Goal: Task Accomplishment & Management: Manage account settings

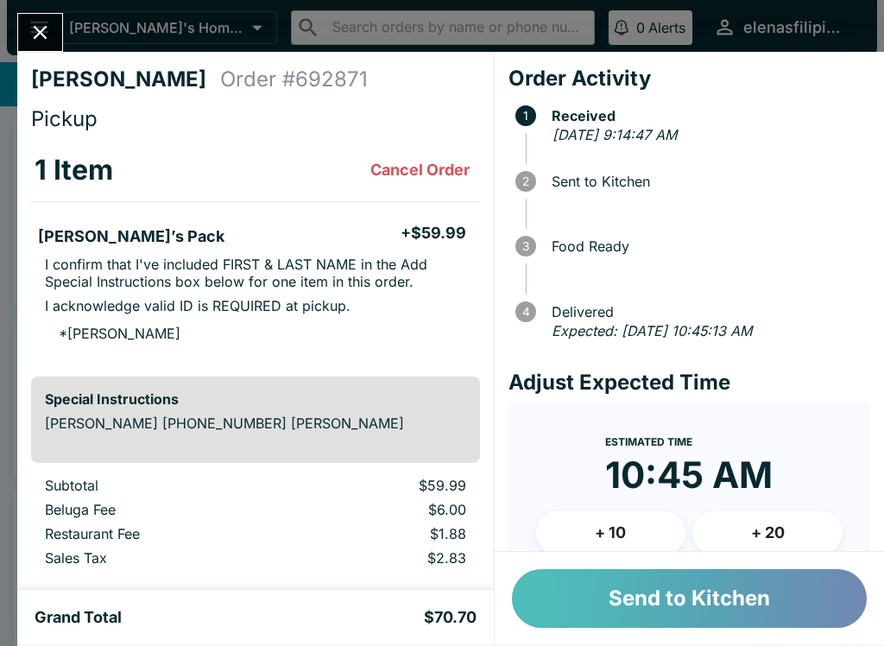
click at [603, 589] on button "Send to Kitchen" at bounding box center [689, 598] width 355 height 59
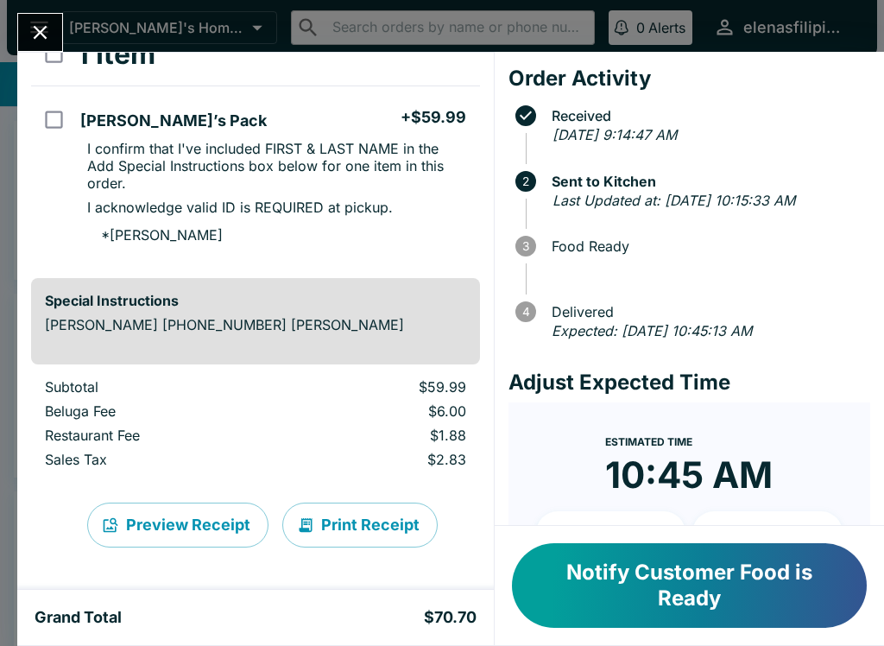
scroll to position [116, 0]
click at [29, 30] on icon "Close" at bounding box center [40, 32] width 23 height 23
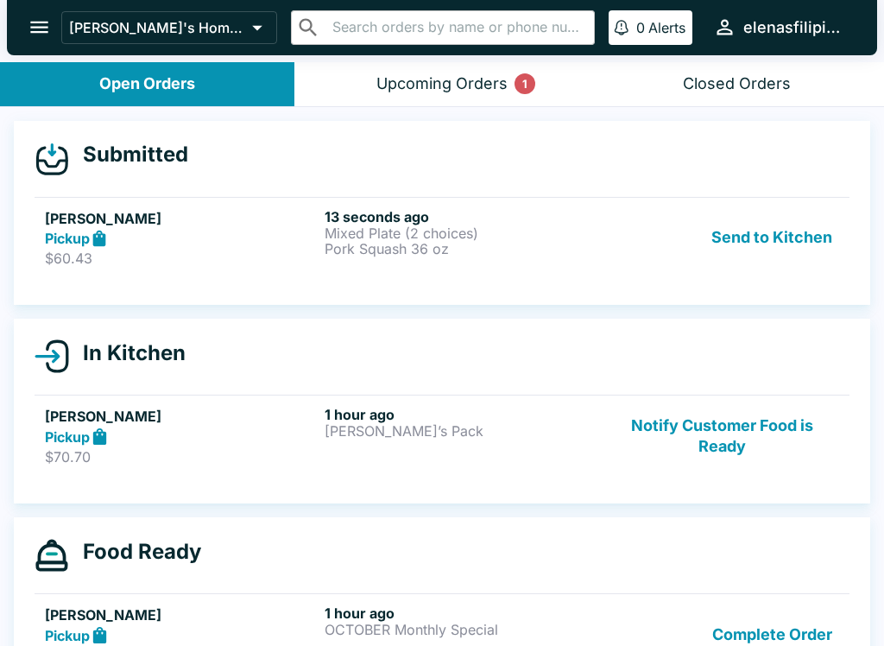
click at [527, 235] on p "Mixed Plate (2 choices)" at bounding box center [461, 233] width 273 height 16
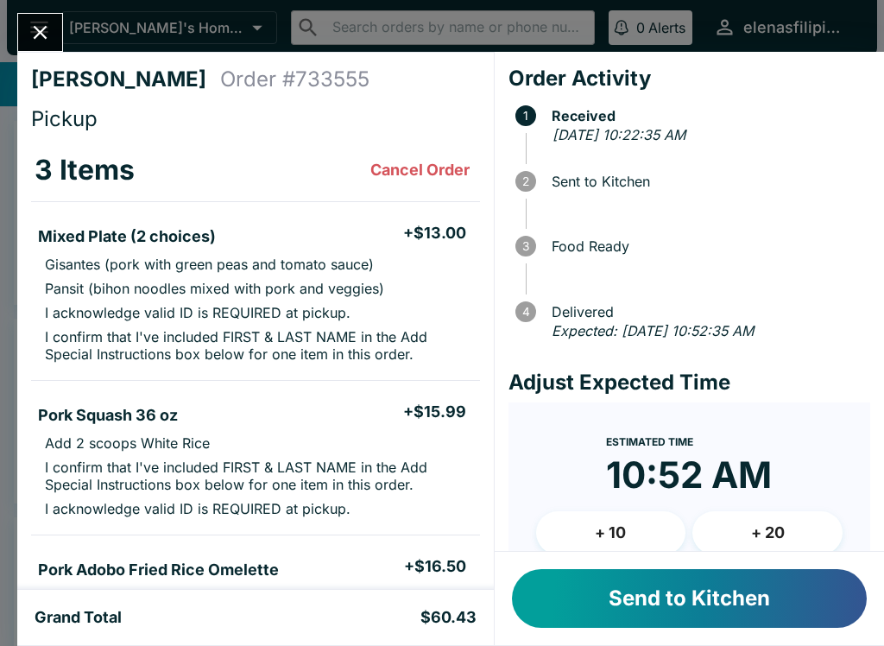
click at [27, 31] on button "Close" at bounding box center [40, 32] width 44 height 37
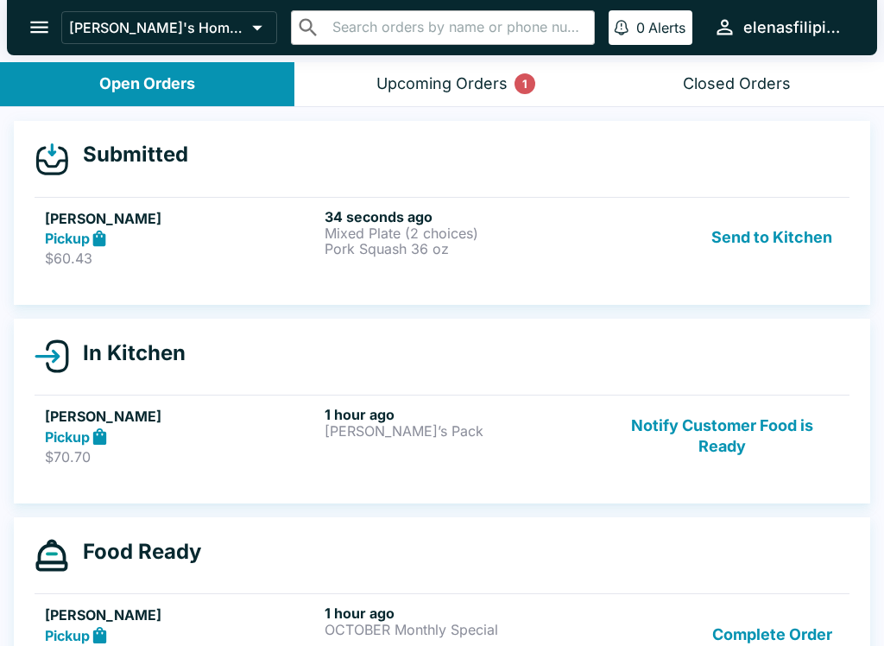
click at [731, 254] on button "Send to Kitchen" at bounding box center [772, 238] width 135 height 60
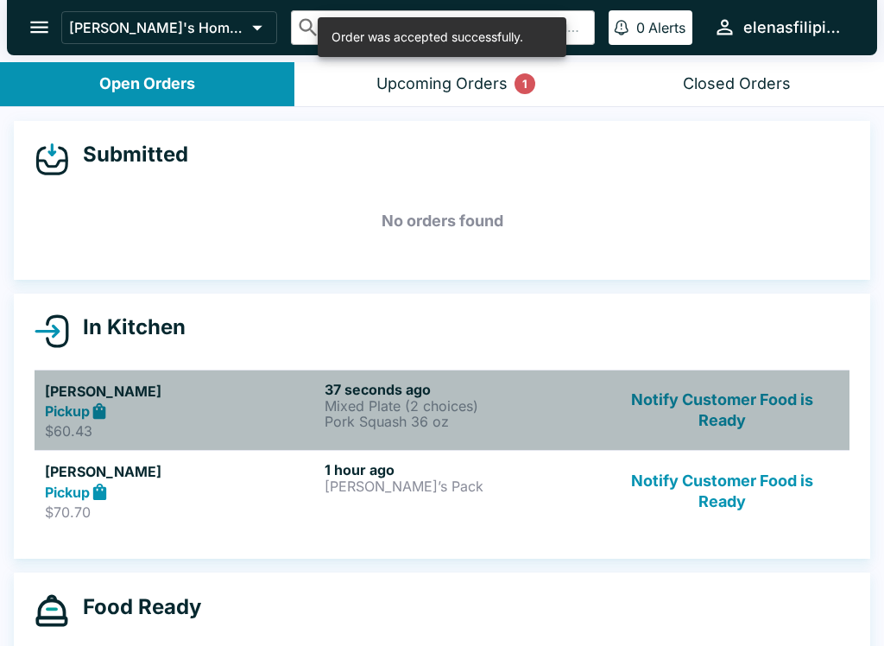
click at [261, 415] on div "Pickup" at bounding box center [181, 412] width 273 height 20
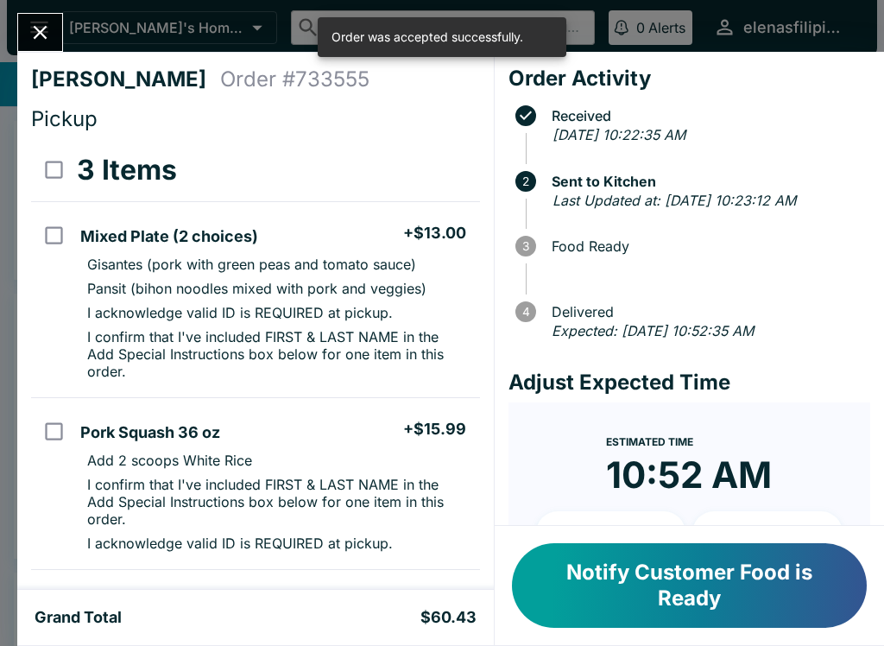
click at [52, 36] on icon "Close" at bounding box center [40, 32] width 23 height 23
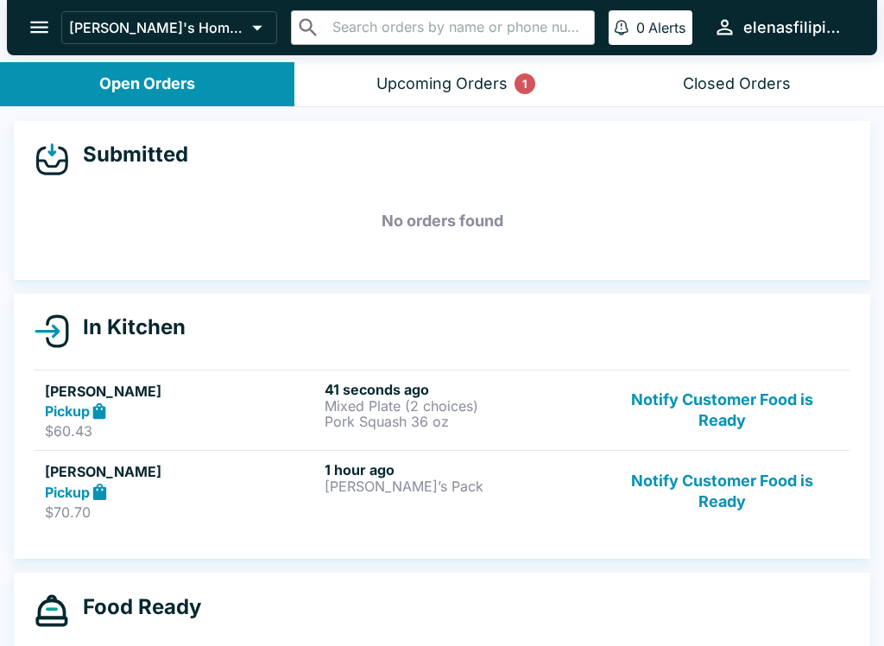
click at [37, 28] on icon "open drawer" at bounding box center [39, 28] width 18 height 12
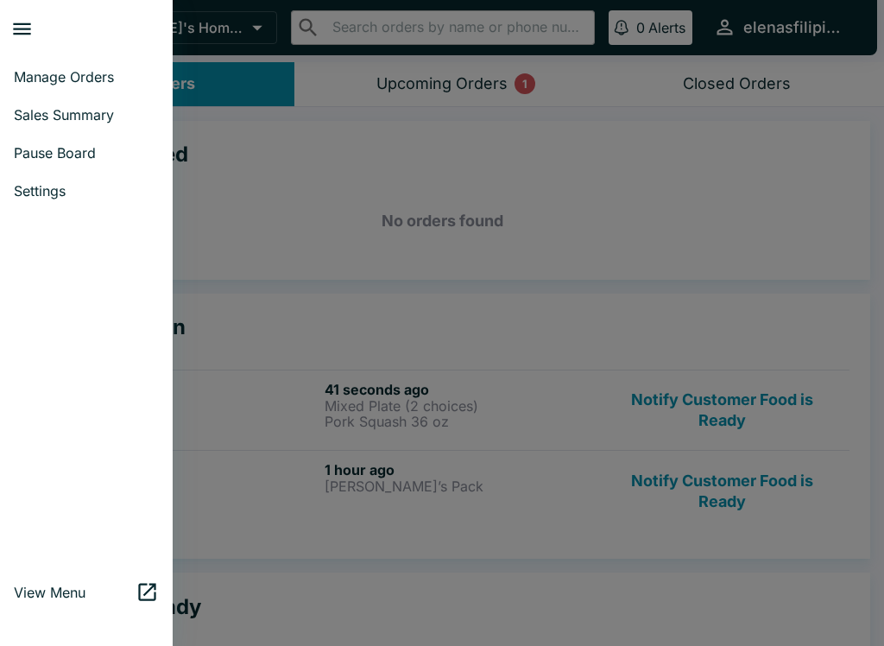
click at [21, 131] on link "Sales Summary" at bounding box center [86, 115] width 173 height 38
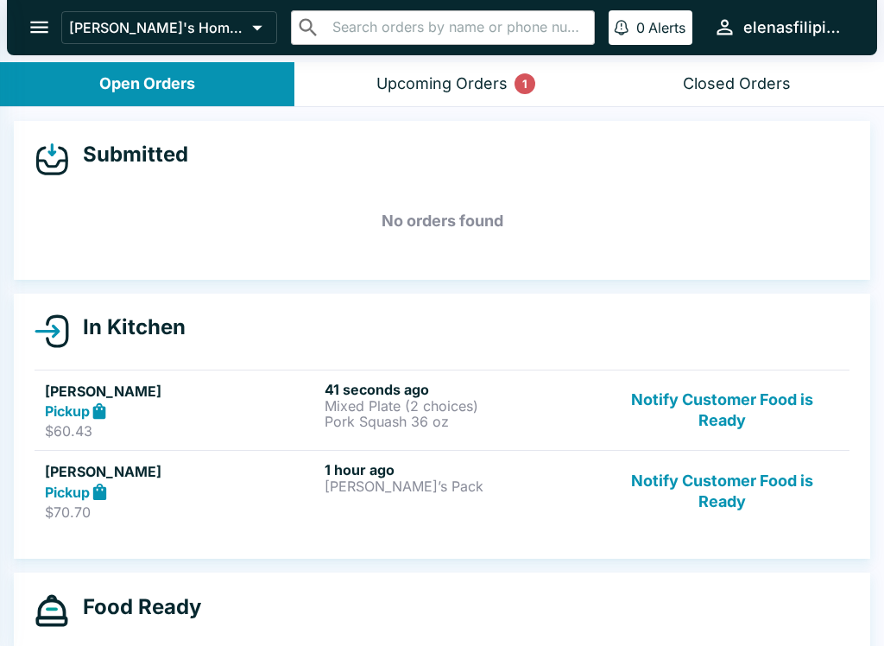
select select "03:00"
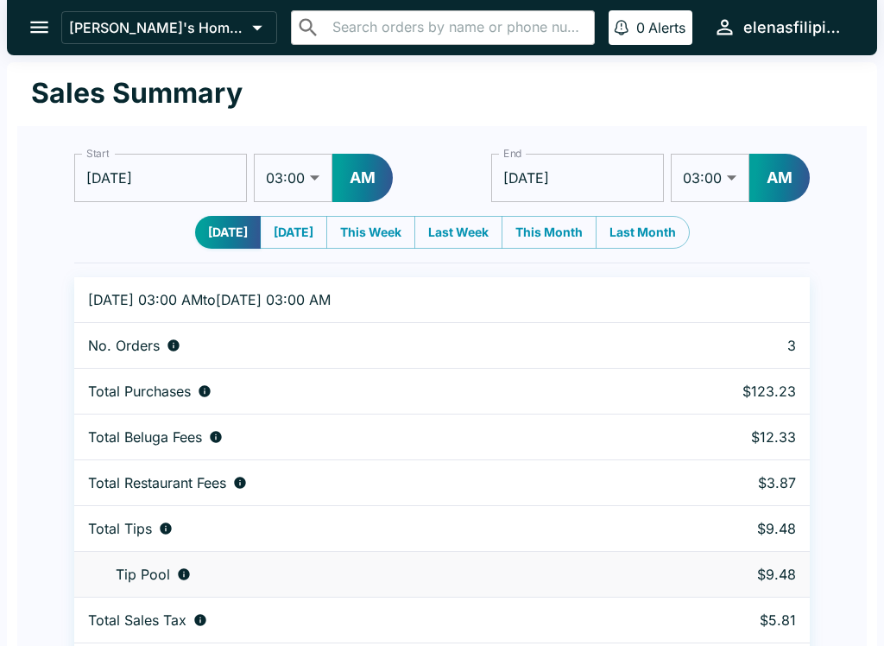
click at [29, 26] on icon "open drawer" at bounding box center [39, 27] width 23 height 23
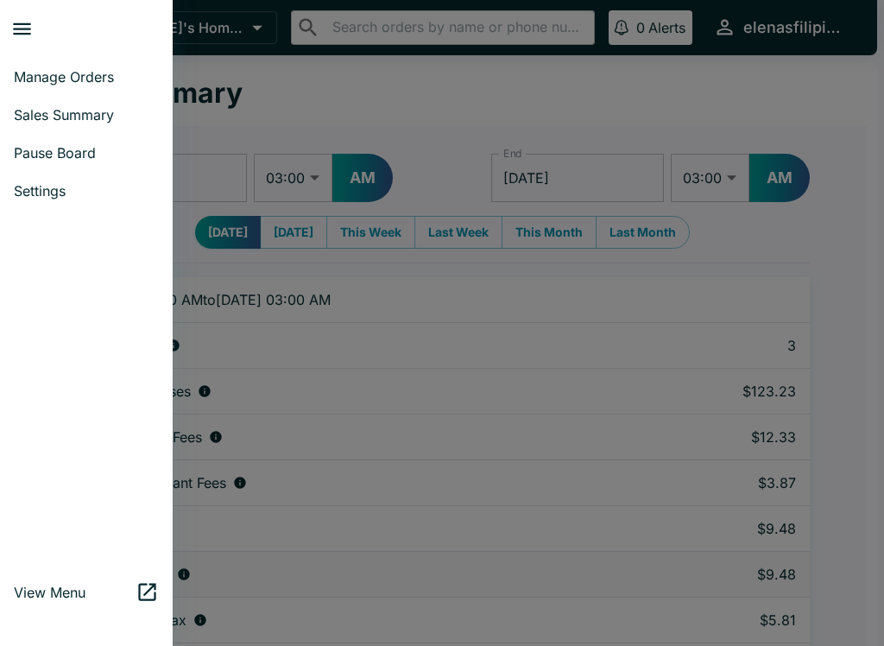
click at [12, 157] on link "Pause Board" at bounding box center [86, 153] width 173 height 38
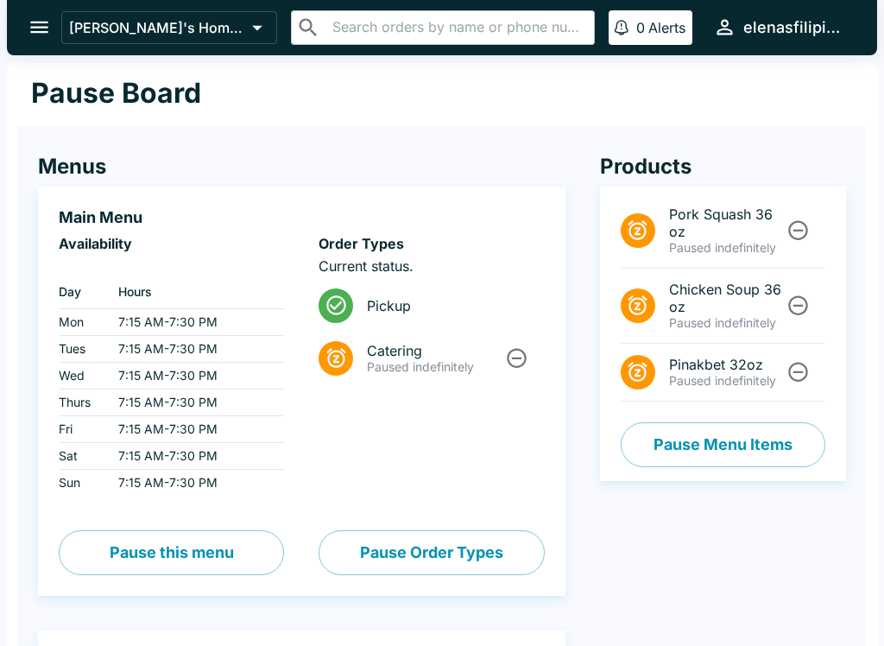
click at [26, 26] on button "open drawer" at bounding box center [39, 27] width 44 height 44
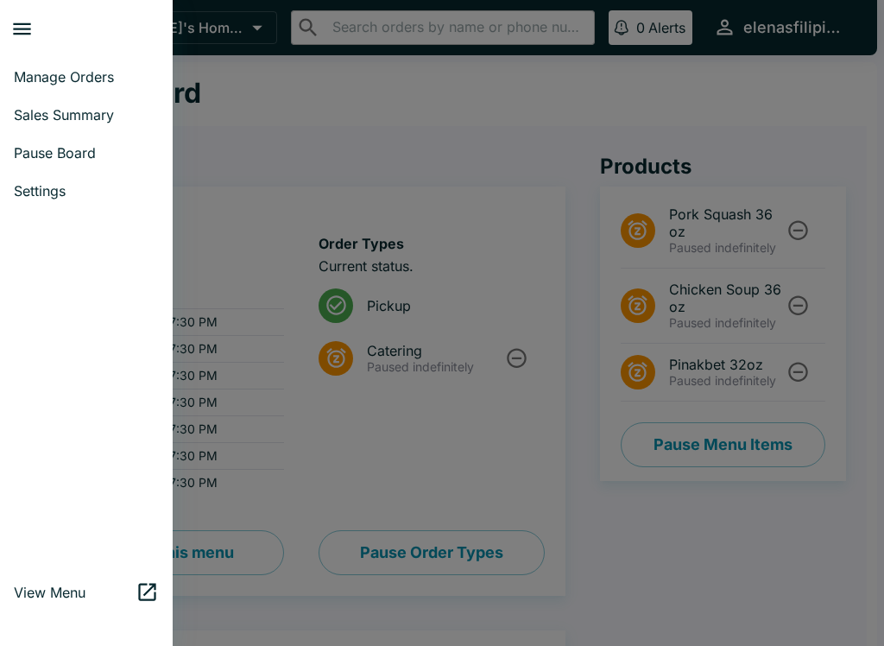
click at [30, 74] on span "Manage Orders" at bounding box center [86, 76] width 145 height 17
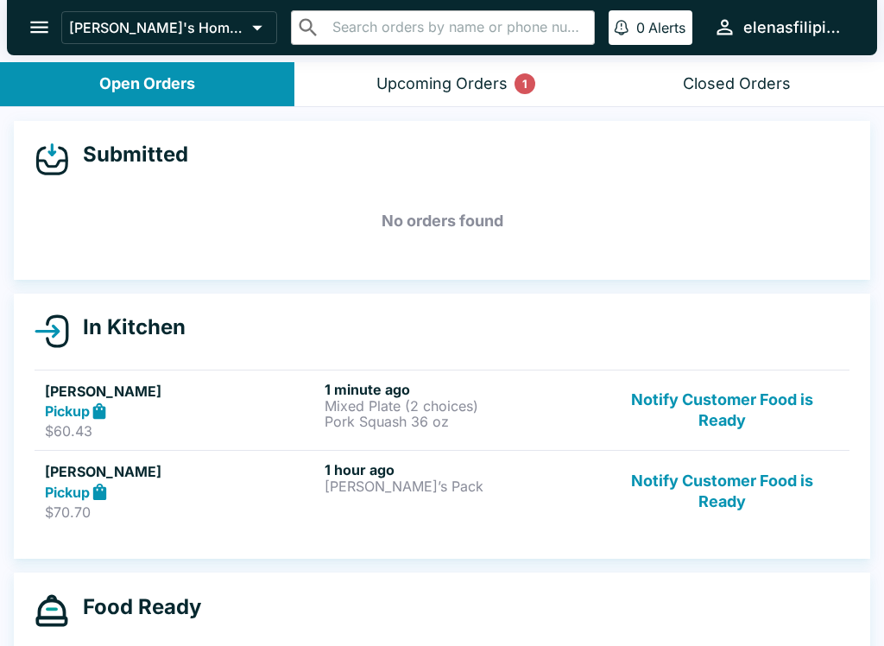
click at [228, 427] on p "$60.43" at bounding box center [181, 430] width 273 height 17
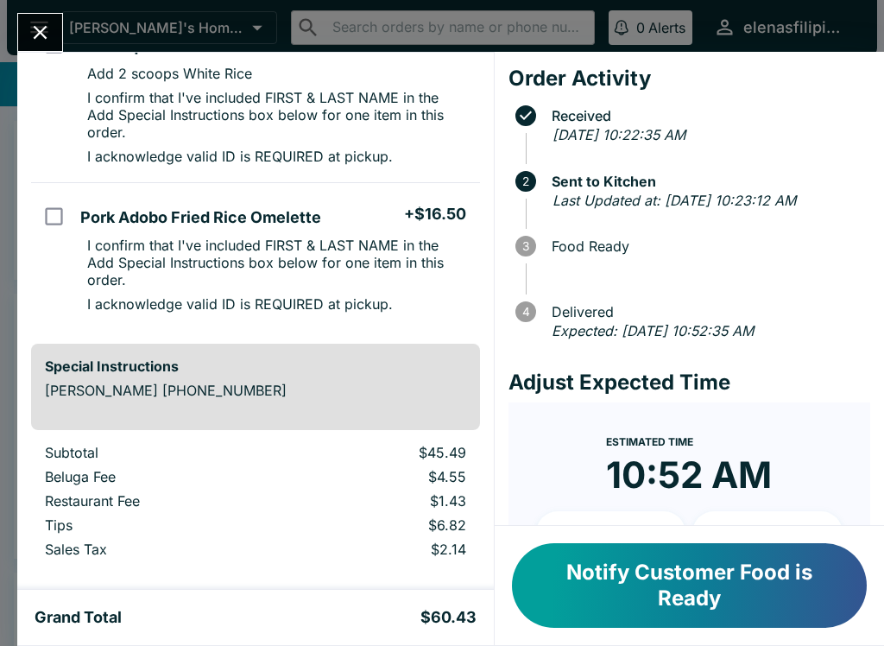
scroll to position [388, 0]
click at [36, 36] on icon "Close" at bounding box center [41, 33] width 14 height 14
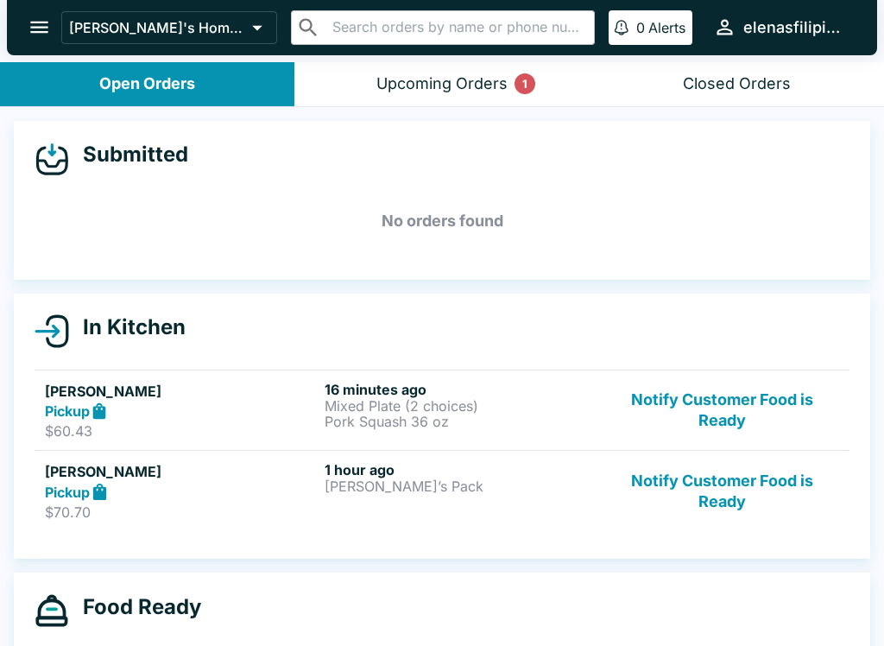
click at [26, 35] on button "open drawer" at bounding box center [39, 27] width 44 height 44
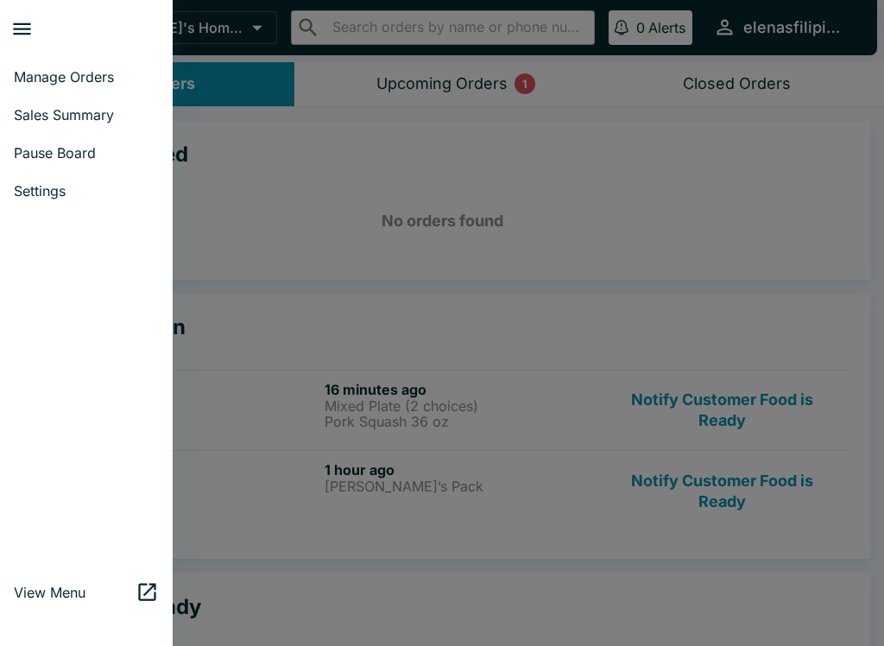
click at [38, 166] on link "Pause Board" at bounding box center [86, 153] width 173 height 38
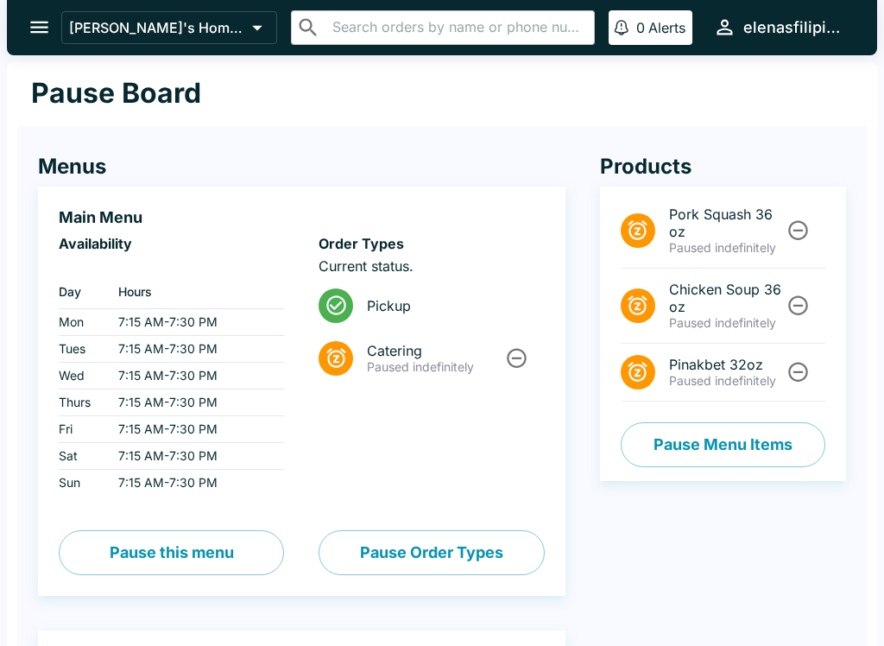
click at [795, 231] on icon "Unpause" at bounding box center [799, 231] width 20 height 20
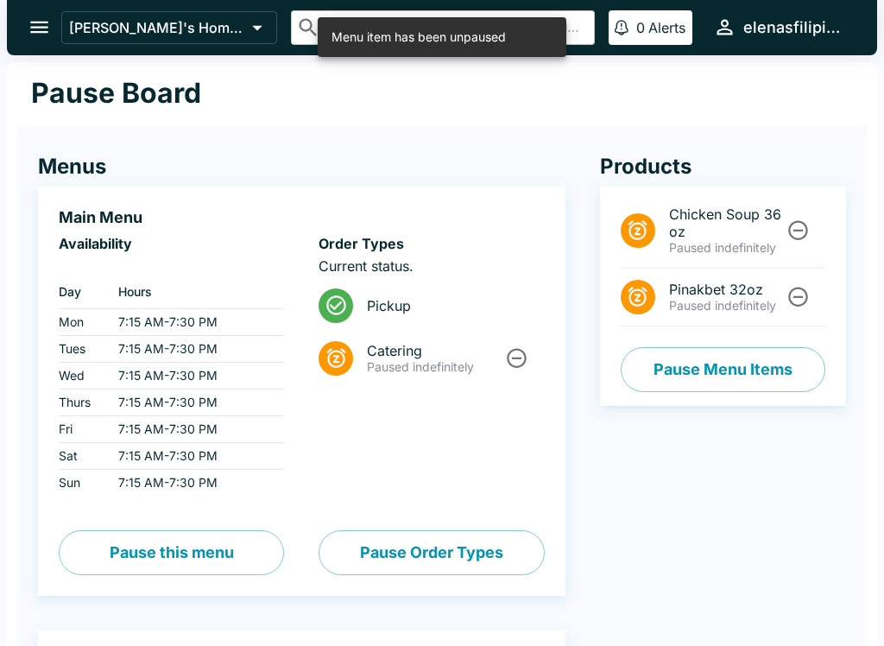
click at [23, 28] on button "open drawer" at bounding box center [39, 27] width 44 height 44
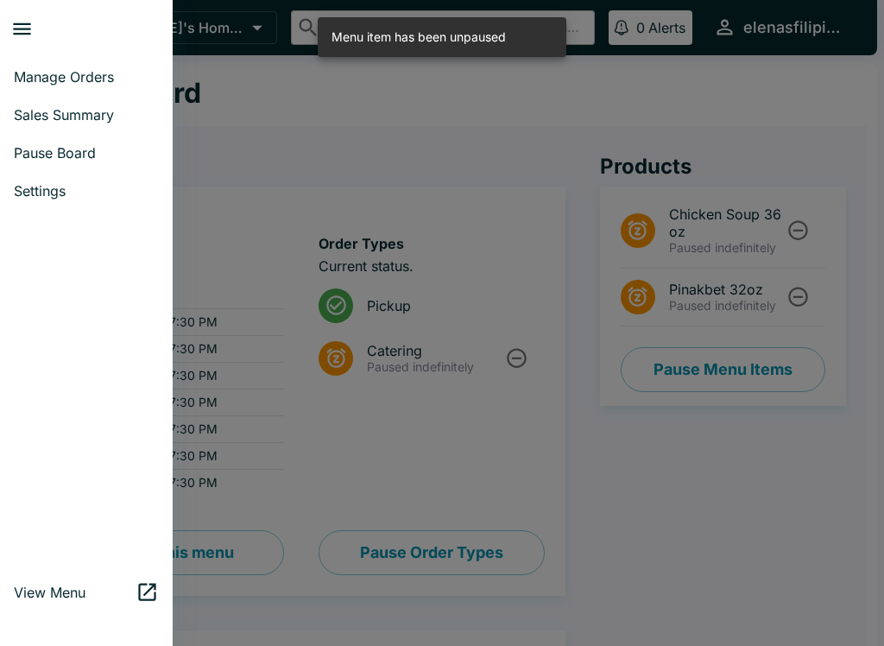
click at [12, 73] on link "Manage Orders" at bounding box center [86, 77] width 173 height 38
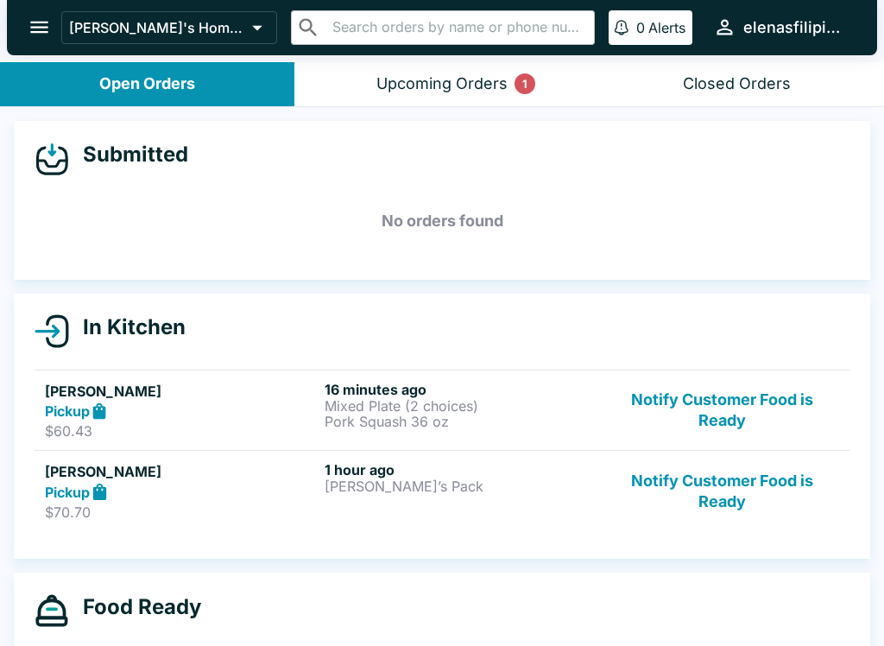
click at [715, 410] on button "Notify Customer Food is Ready" at bounding box center [722, 411] width 234 height 60
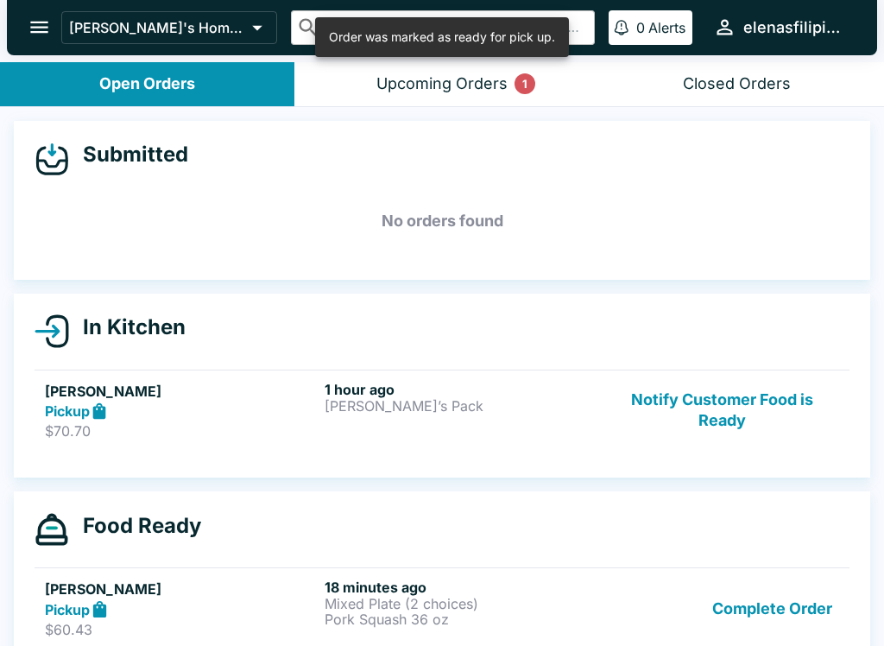
click at [724, 415] on button "Notify Customer Food is Ready" at bounding box center [722, 411] width 234 height 60
